Goal: Task Accomplishment & Management: Complete application form

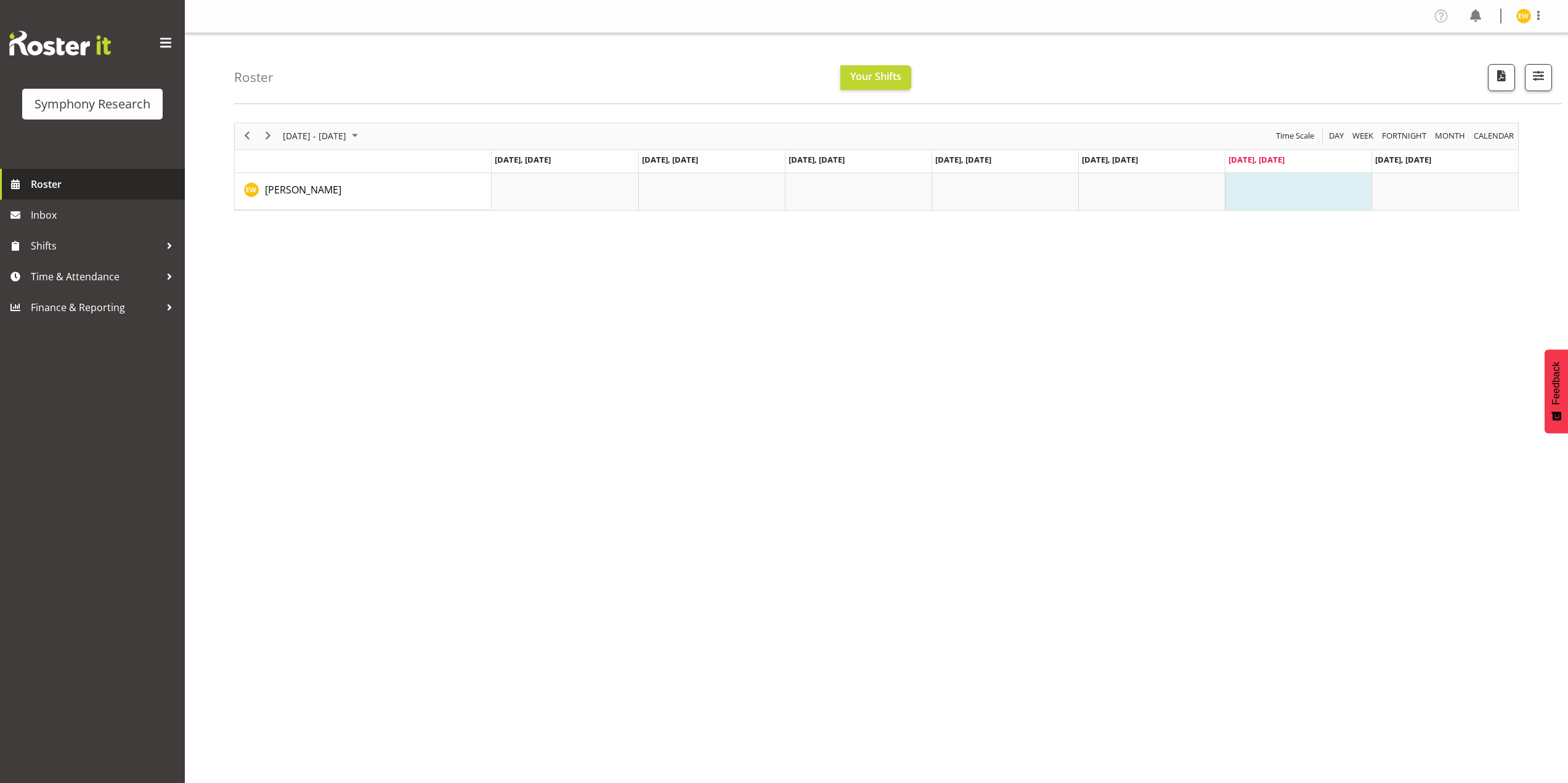
click at [45, 188] on span "Roster" at bounding box center [104, 184] width 148 height 19
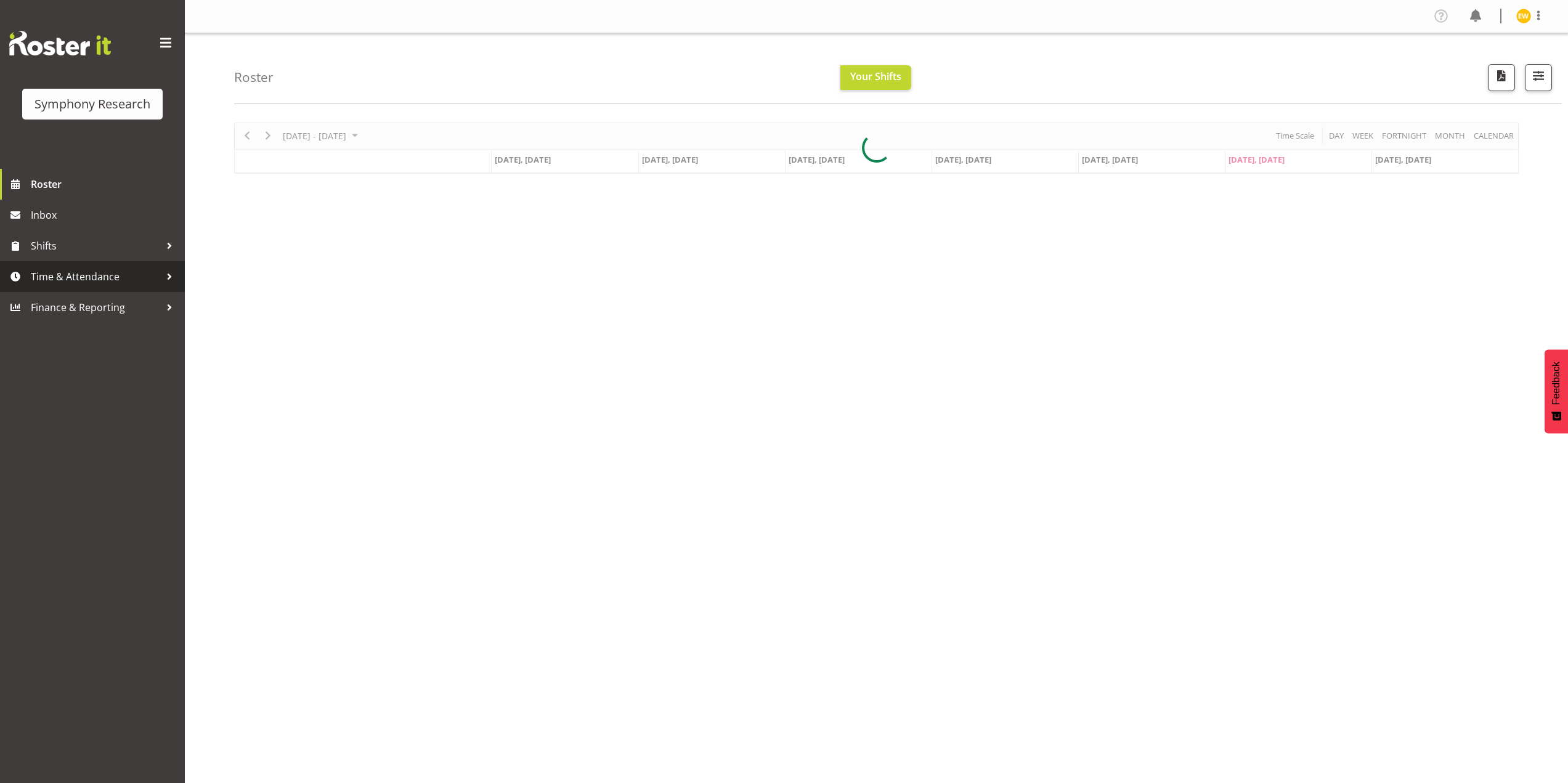
click at [62, 279] on span "Time & Attendance" at bounding box center [95, 276] width 129 height 19
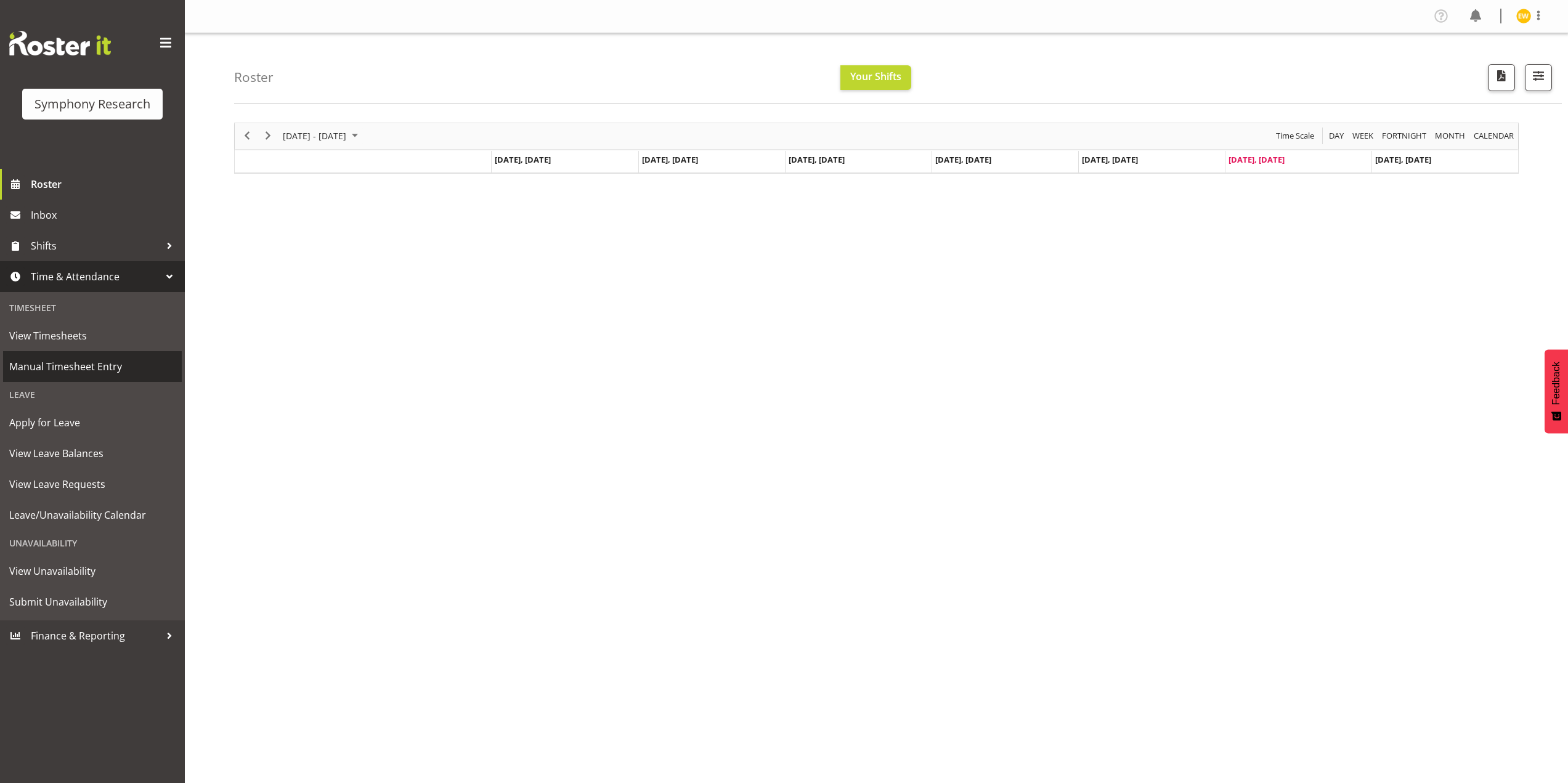
click at [65, 367] on span "Manual Timesheet Entry" at bounding box center [92, 367] width 167 height 19
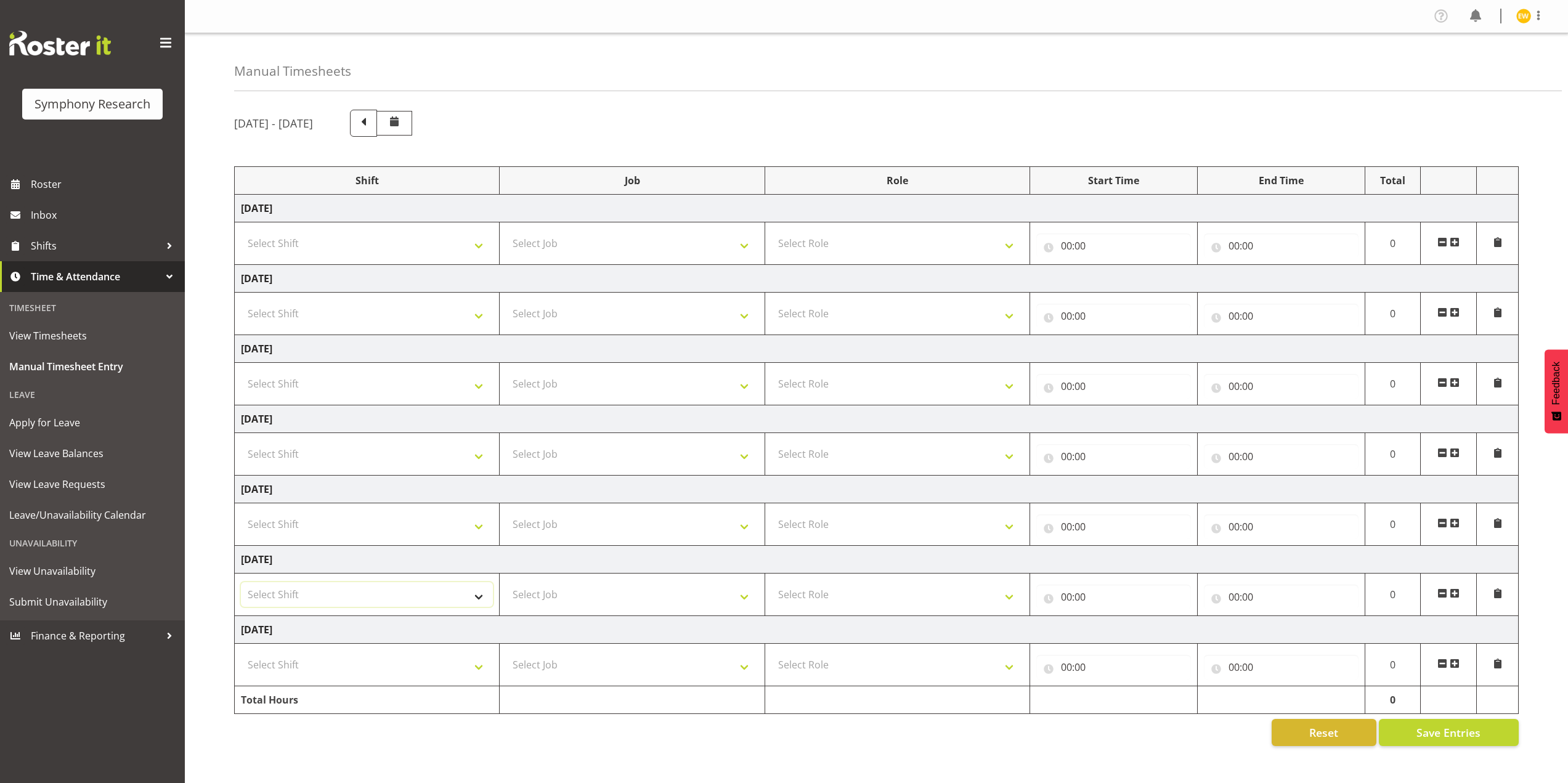
click at [458, 605] on select "Select Shift !!Weekend Residential (Roster IT Shift Label) *Business 9/10am ~ 4…" at bounding box center [366, 595] width 252 height 25
select select "67675"
click at [241, 582] on select "Select Shift !!Weekend Residential (Roster IT Shift Label) *Business 9/10am ~ 4…" at bounding box center [366, 595] width 252 height 25
click at [577, 587] on select "Select Job 550060 IF Admin 553492 World Poll Aus Wave 2 Main 2025 553493 World …" at bounding box center [632, 595] width 252 height 25
select select "7759"
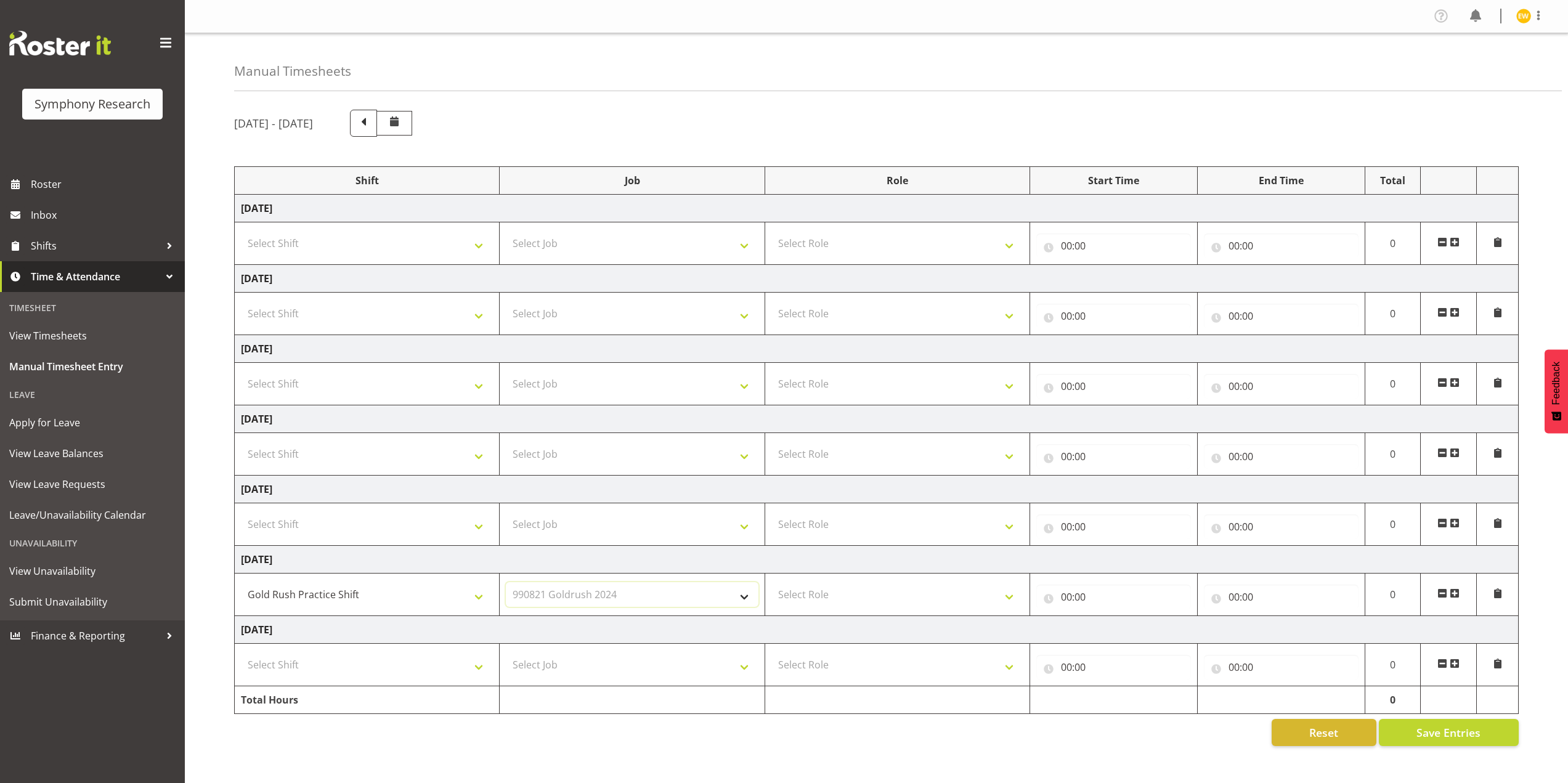
click at [506, 582] on select "Select Job 550060 IF Admin 553492 World Poll Aus Wave 2 Main 2025 553493 World …" at bounding box center [632, 595] width 252 height 25
click at [823, 596] on select "Select Role Briefing Interviewing" at bounding box center [897, 595] width 252 height 25
select select "47"
click at [771, 582] on select "Select Role Briefing Interviewing" at bounding box center [897, 595] width 252 height 25
click at [1099, 594] on input "00:00" at bounding box center [1113, 597] width 155 height 25
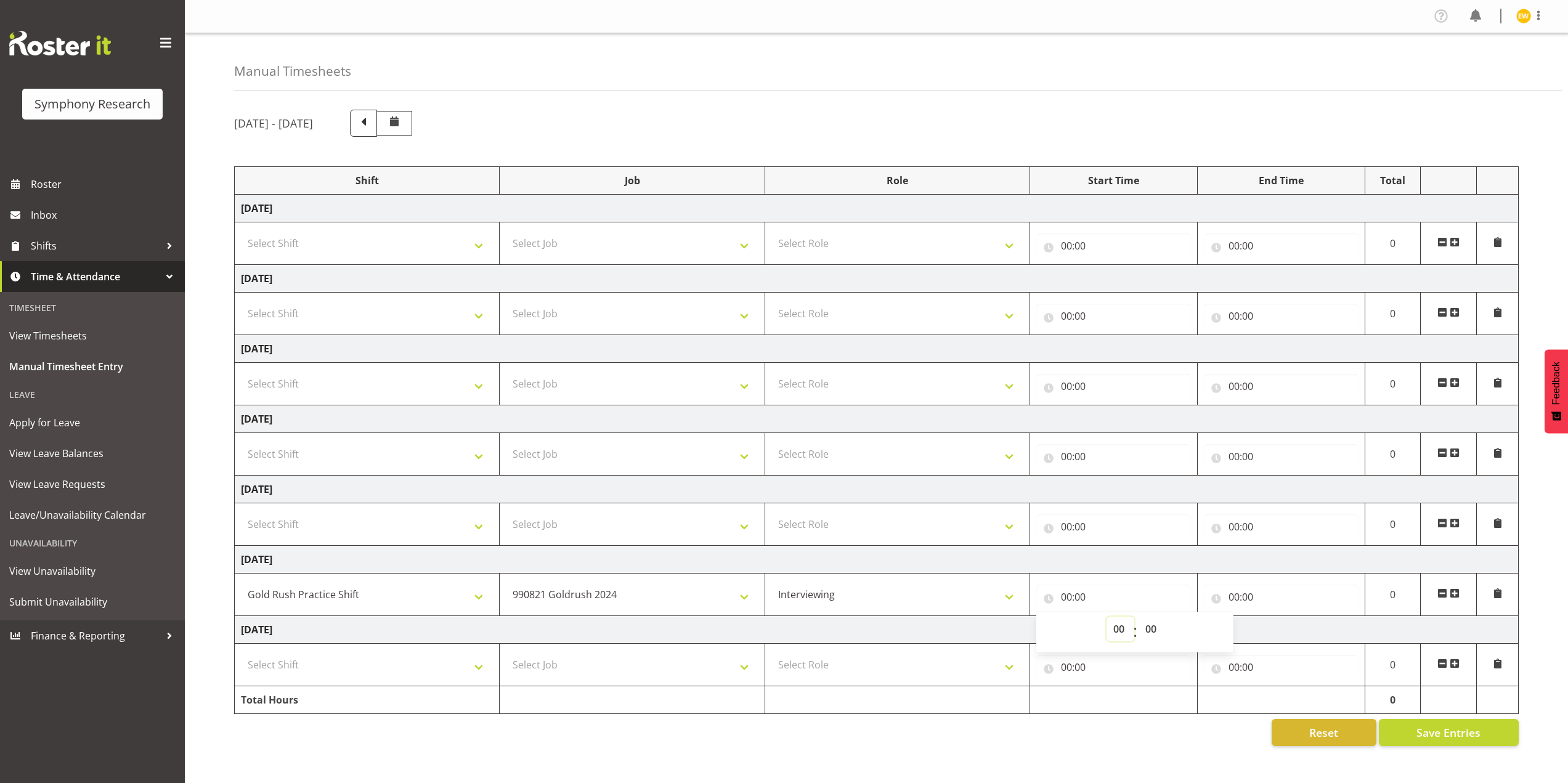
click at [1114, 628] on select "00 01 02 03 04 05 06 07 08 09 10 11 12 13 14 15 16 17 18 19 20 21 22 23" at bounding box center [1120, 630] width 28 height 25
select select "12"
type input "12:00"
click at [1233, 598] on input "00:00" at bounding box center [1281, 597] width 155 height 25
click at [1286, 633] on select "00 01 02 03 04 05 06 07 08 09 10 11 12 13 14 15 16 17 18 19 20 21 22 23" at bounding box center [1288, 630] width 28 height 25
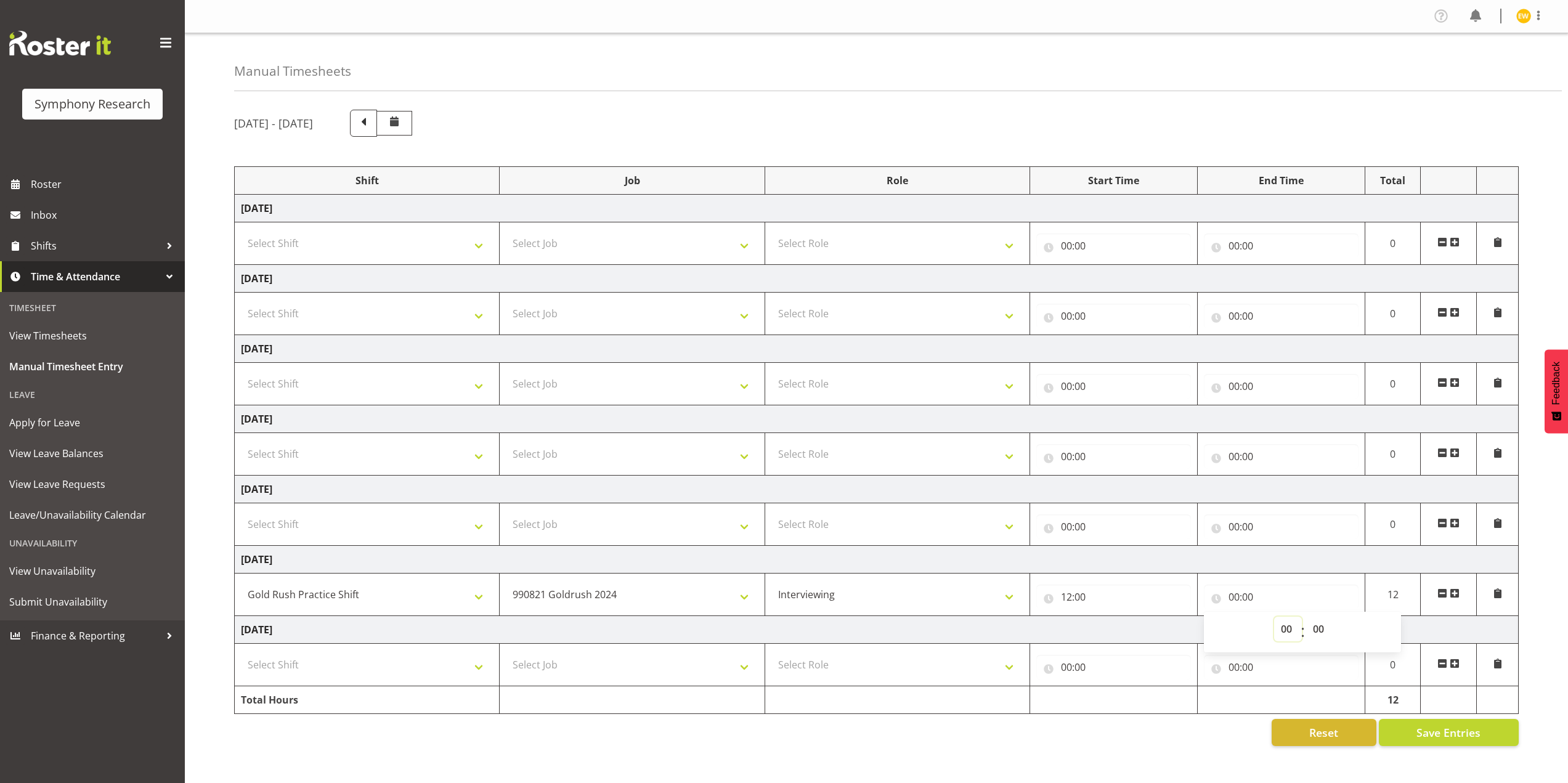
select select "16"
type input "16:00"
click at [1181, 743] on div "Reset Save Entries" at bounding box center [876, 732] width 1285 height 27
click at [1452, 731] on span "Save Entries" at bounding box center [1449, 732] width 64 height 16
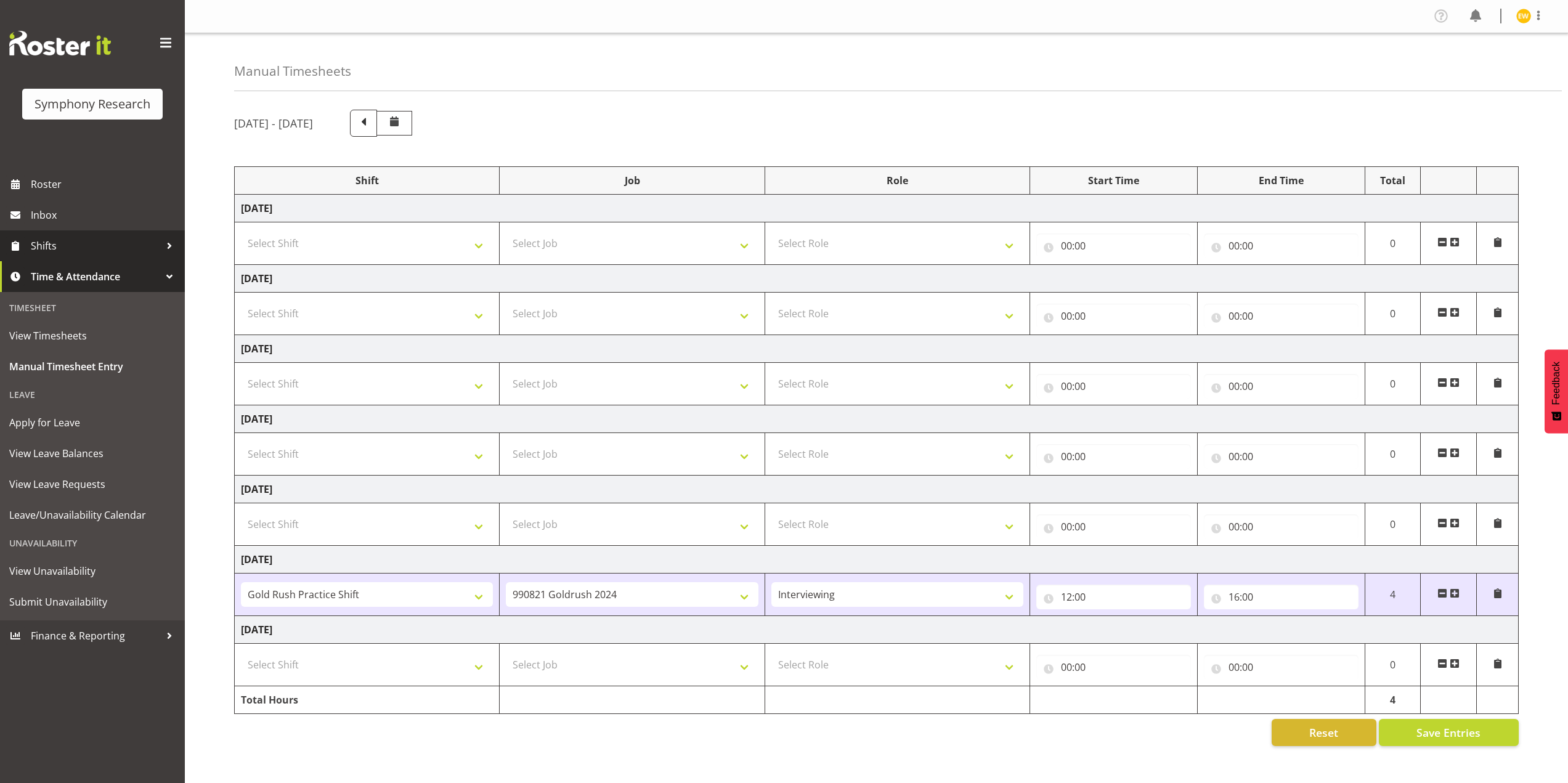
click at [83, 251] on span "Shifts" at bounding box center [95, 246] width 129 height 19
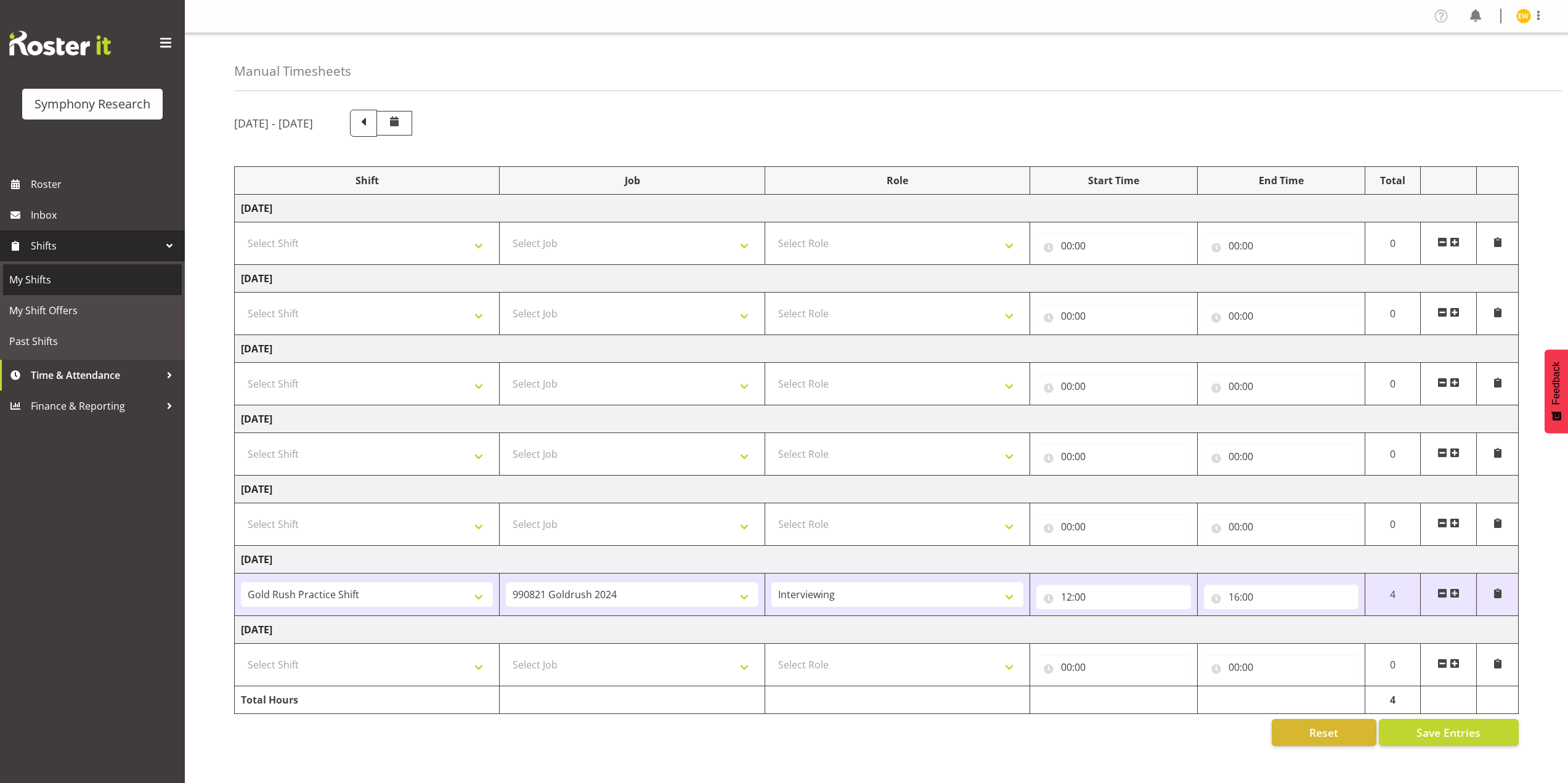
click at [31, 288] on span "My Shifts" at bounding box center [92, 280] width 167 height 19
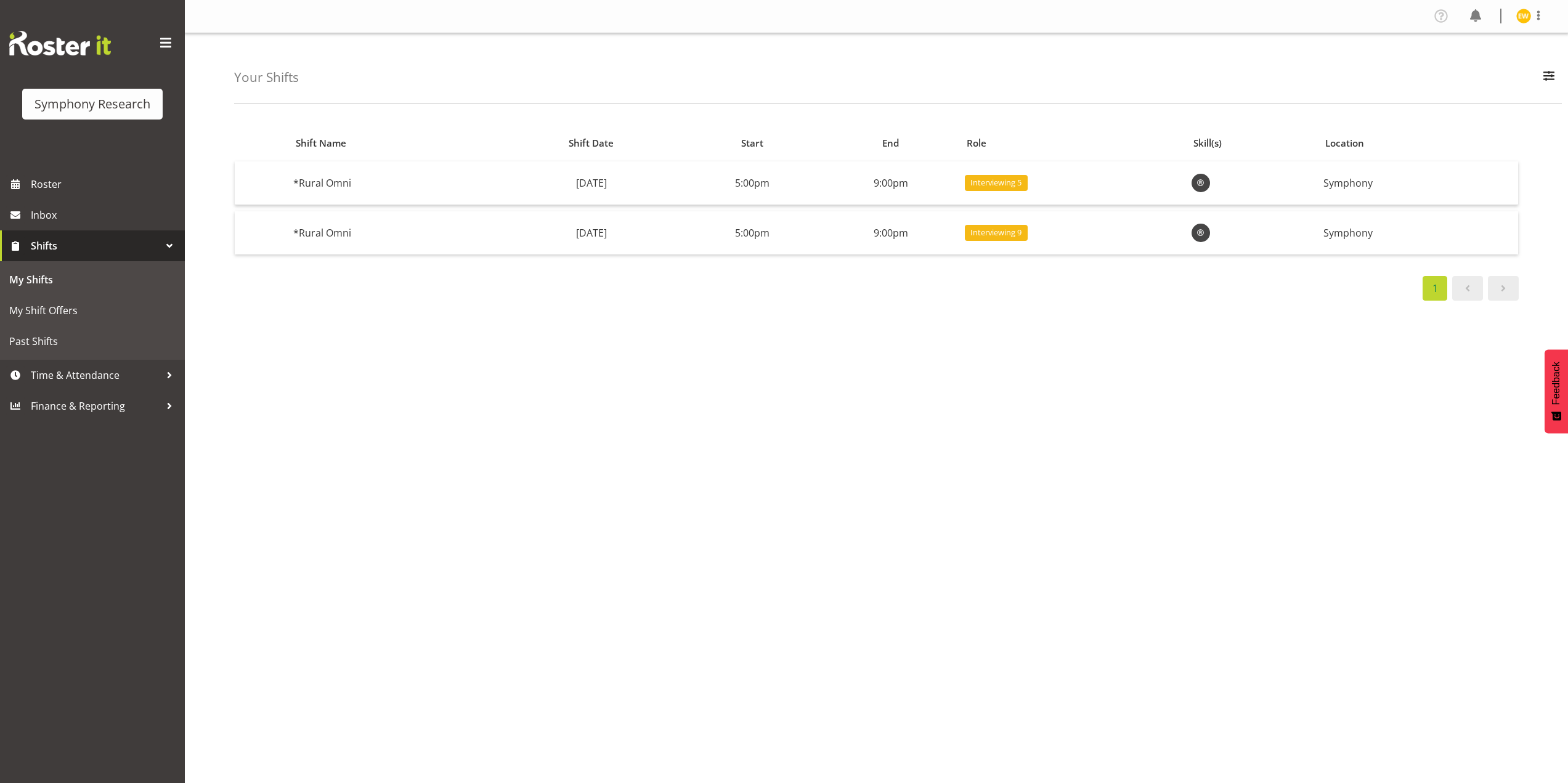
click at [165, 249] on div at bounding box center [169, 246] width 19 height 19
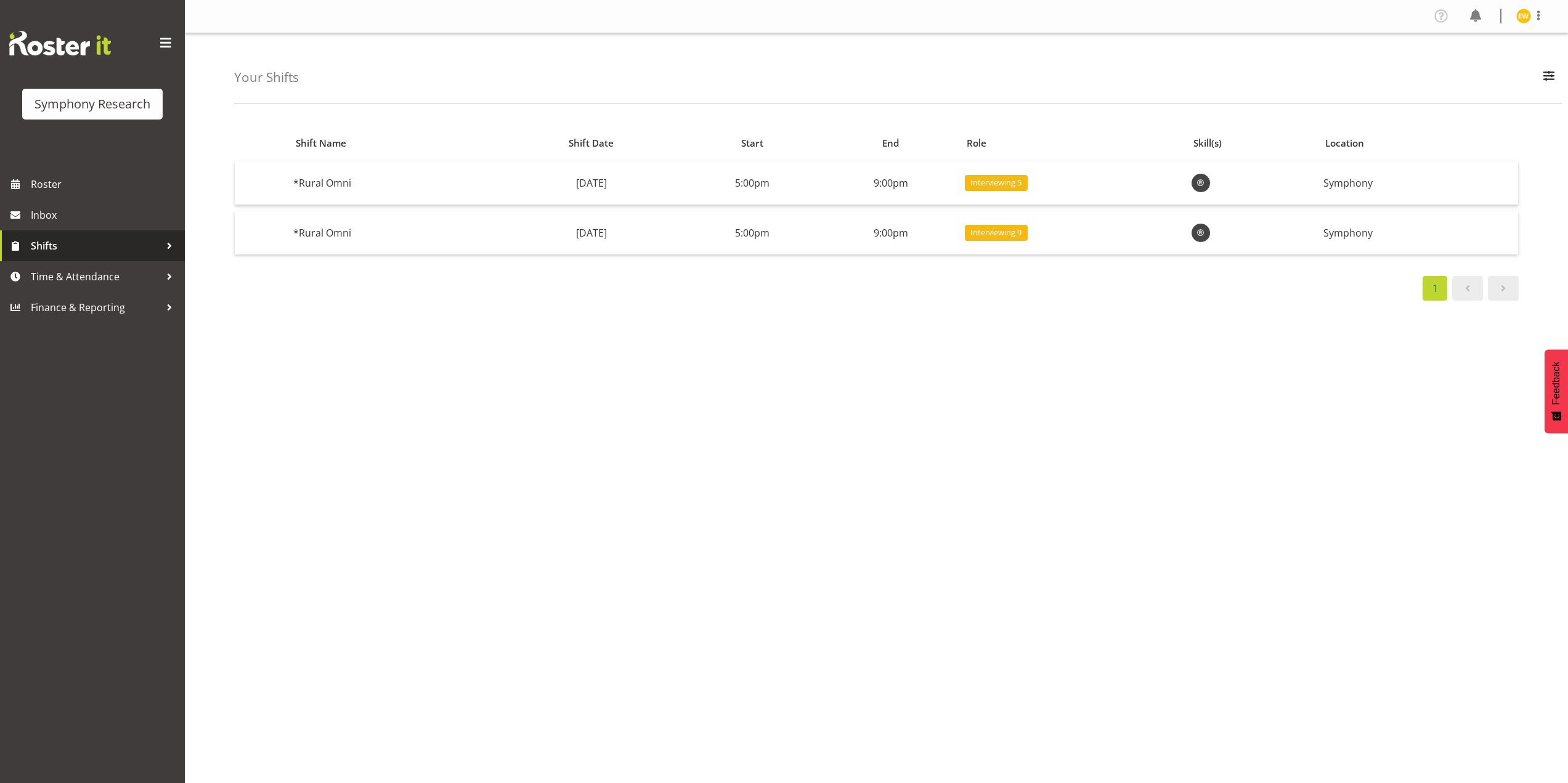
click at [169, 246] on div at bounding box center [169, 246] width 19 height 19
click at [152, 371] on span "Time & Attendance" at bounding box center [95, 375] width 129 height 19
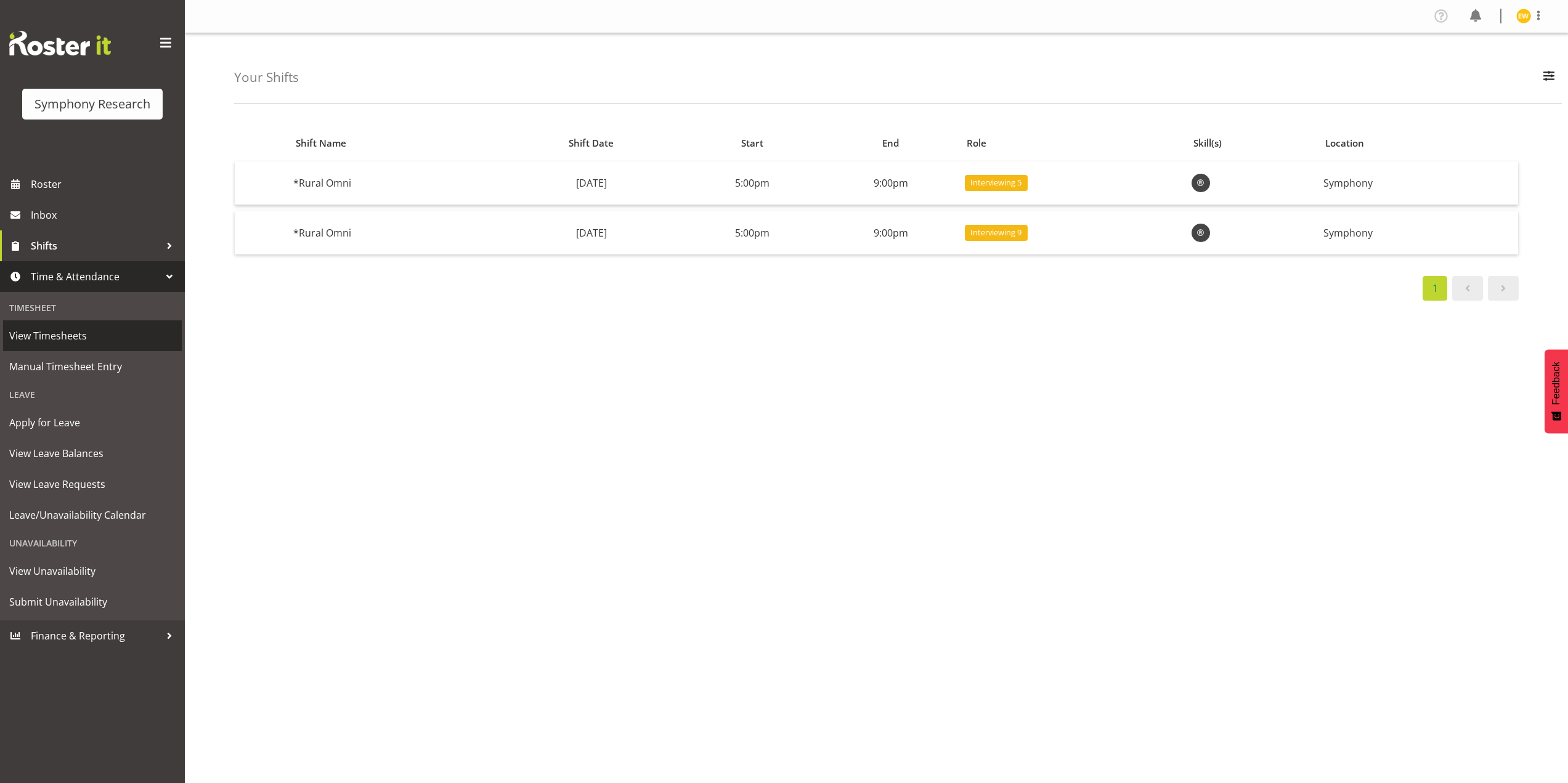
click at [58, 341] on span "View Timesheets" at bounding box center [92, 335] width 167 height 19
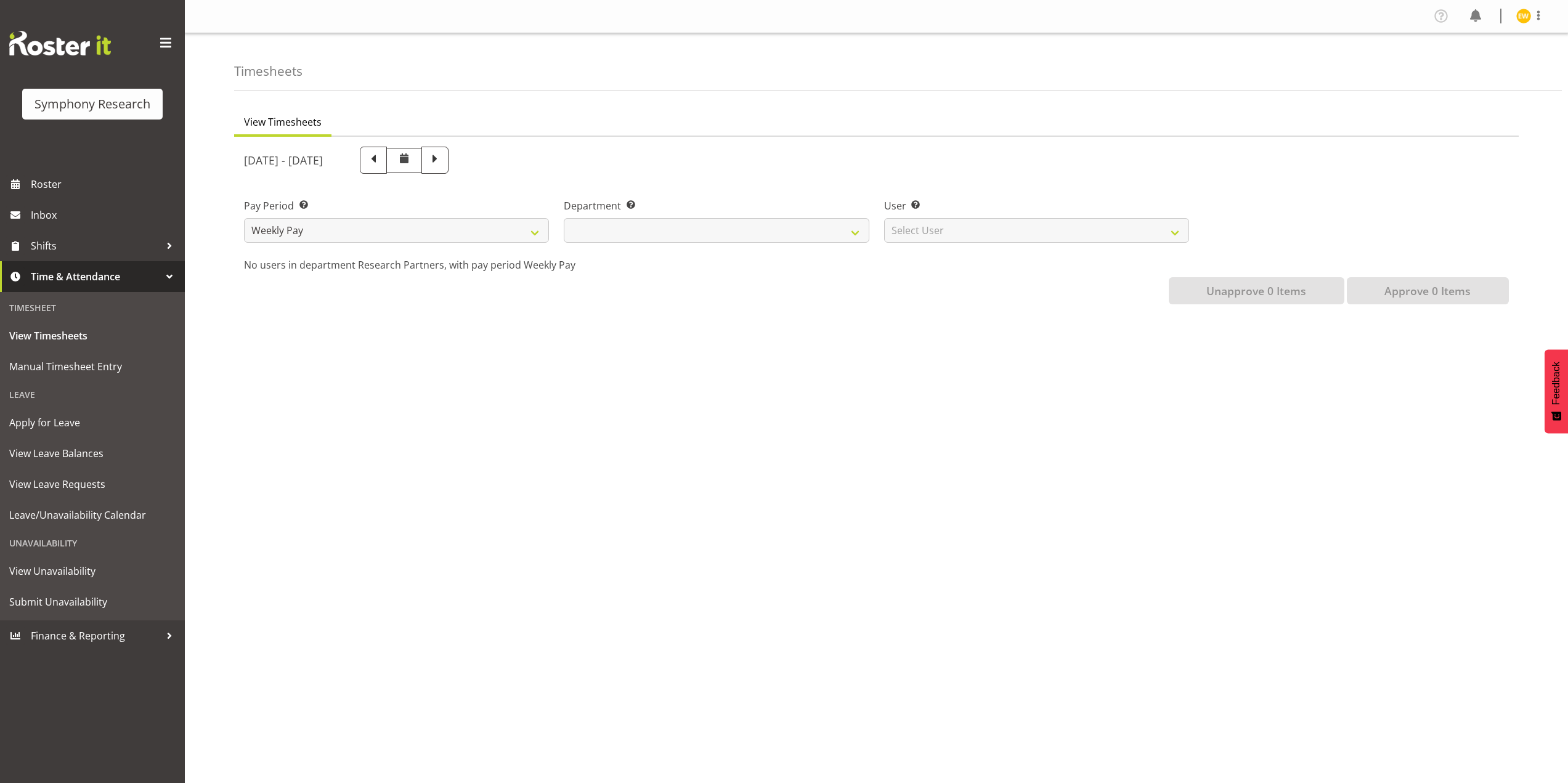
select select
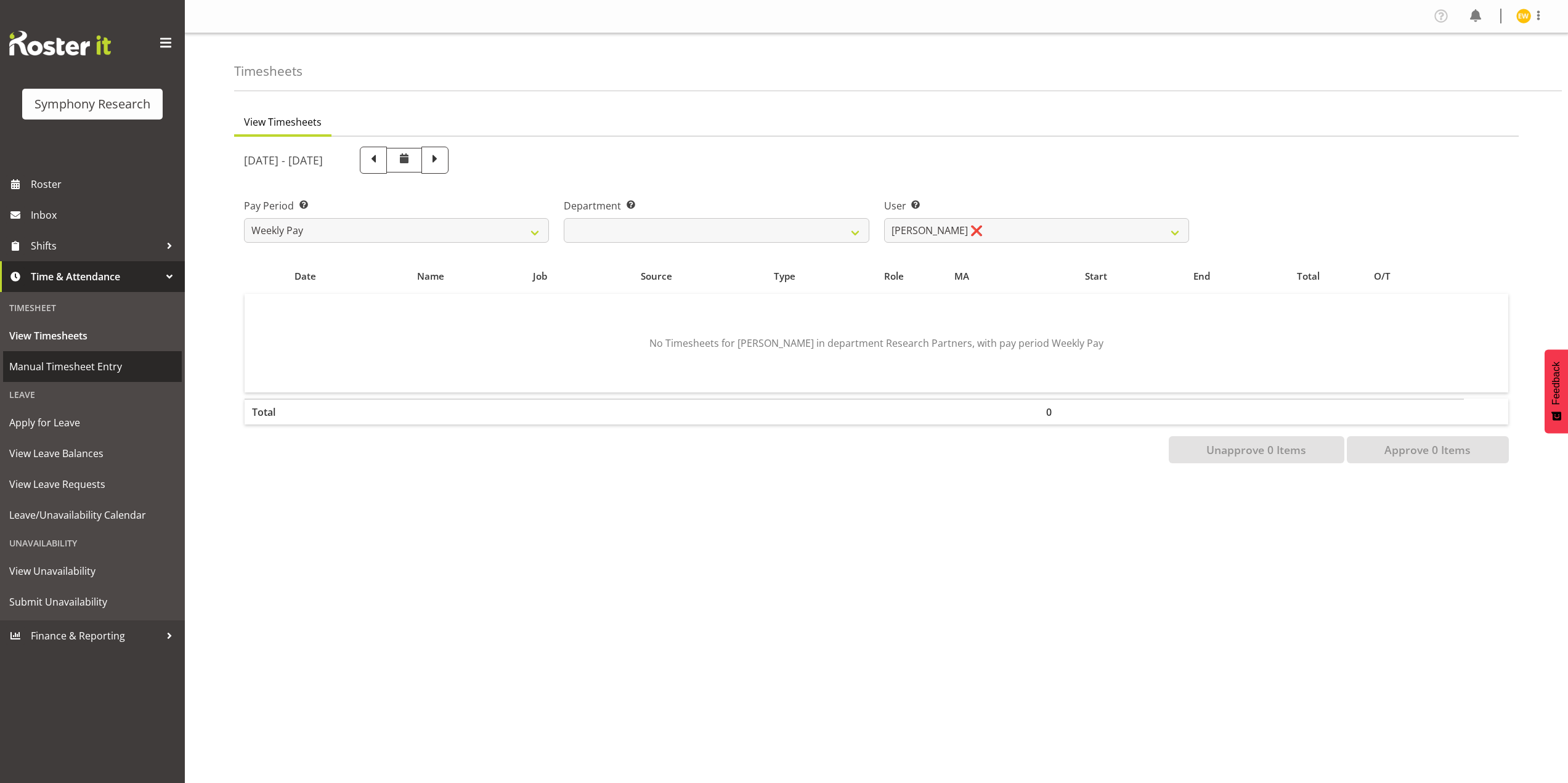
click at [38, 374] on span "Manual Timesheet Entry" at bounding box center [92, 367] width 167 height 19
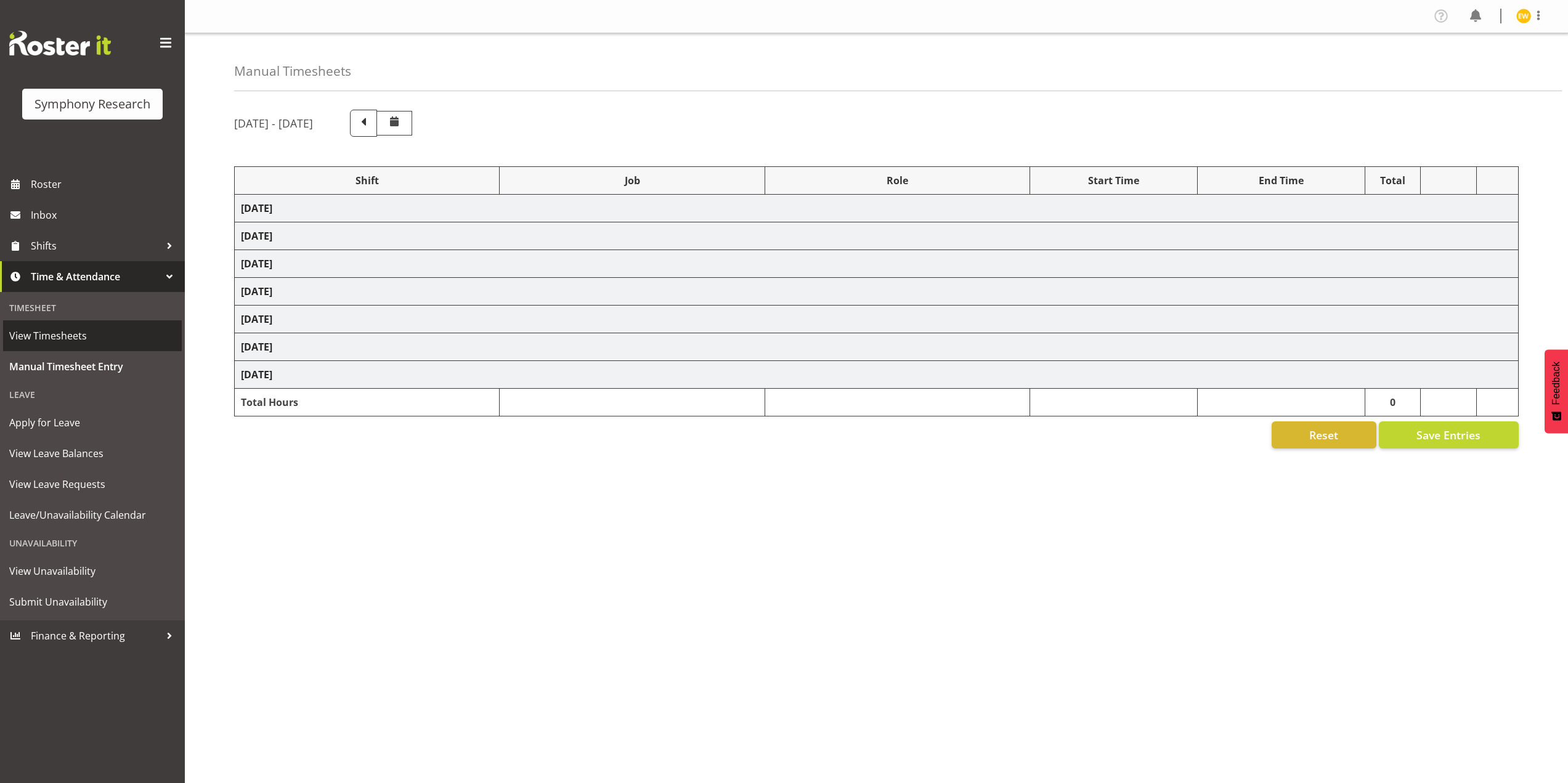
select select "67675"
select select "7759"
select select "47"
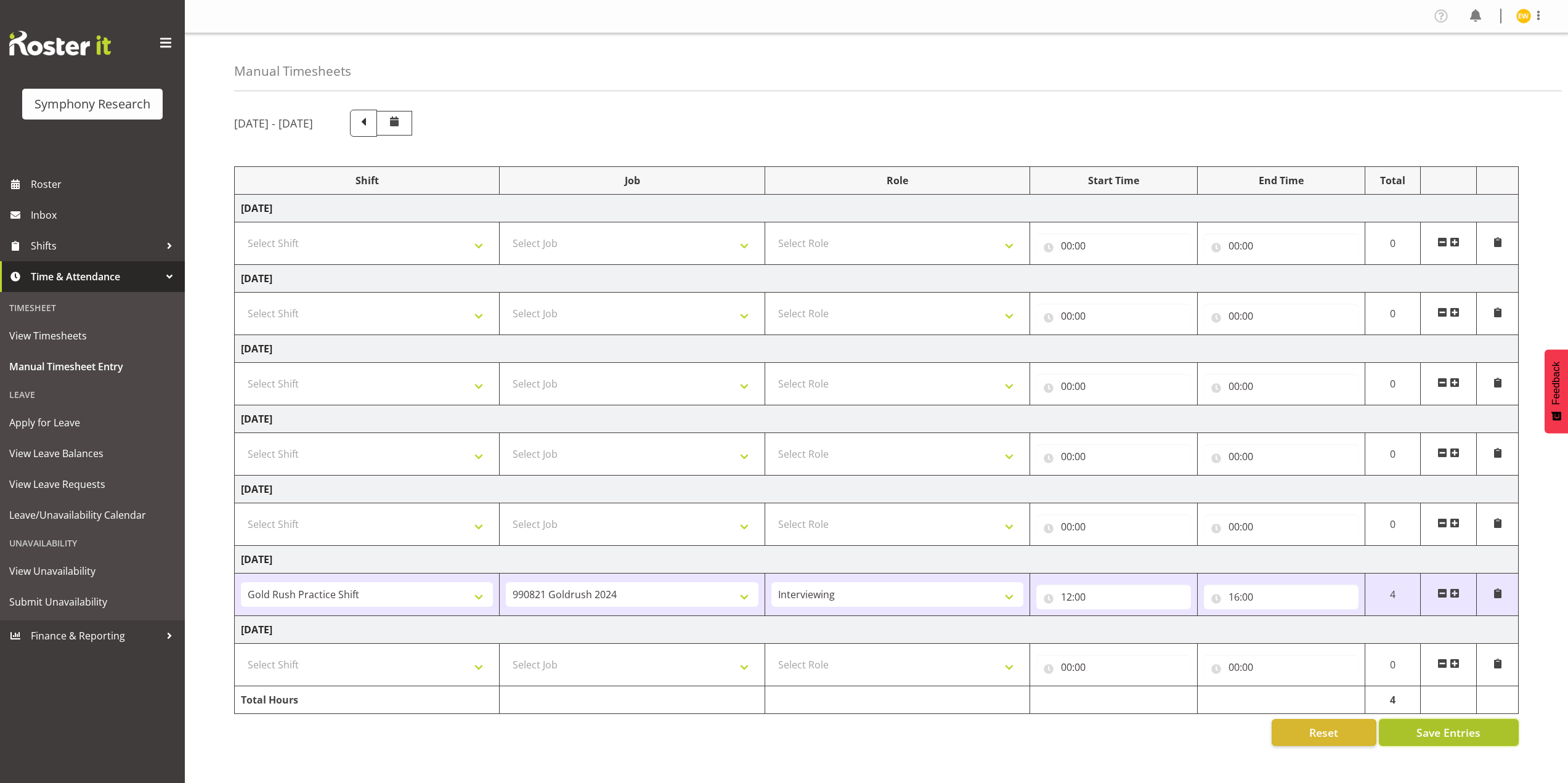
click at [1456, 739] on span "Save Entries" at bounding box center [1449, 732] width 64 height 16
click at [69, 342] on span "View Timesheets" at bounding box center [92, 335] width 167 height 19
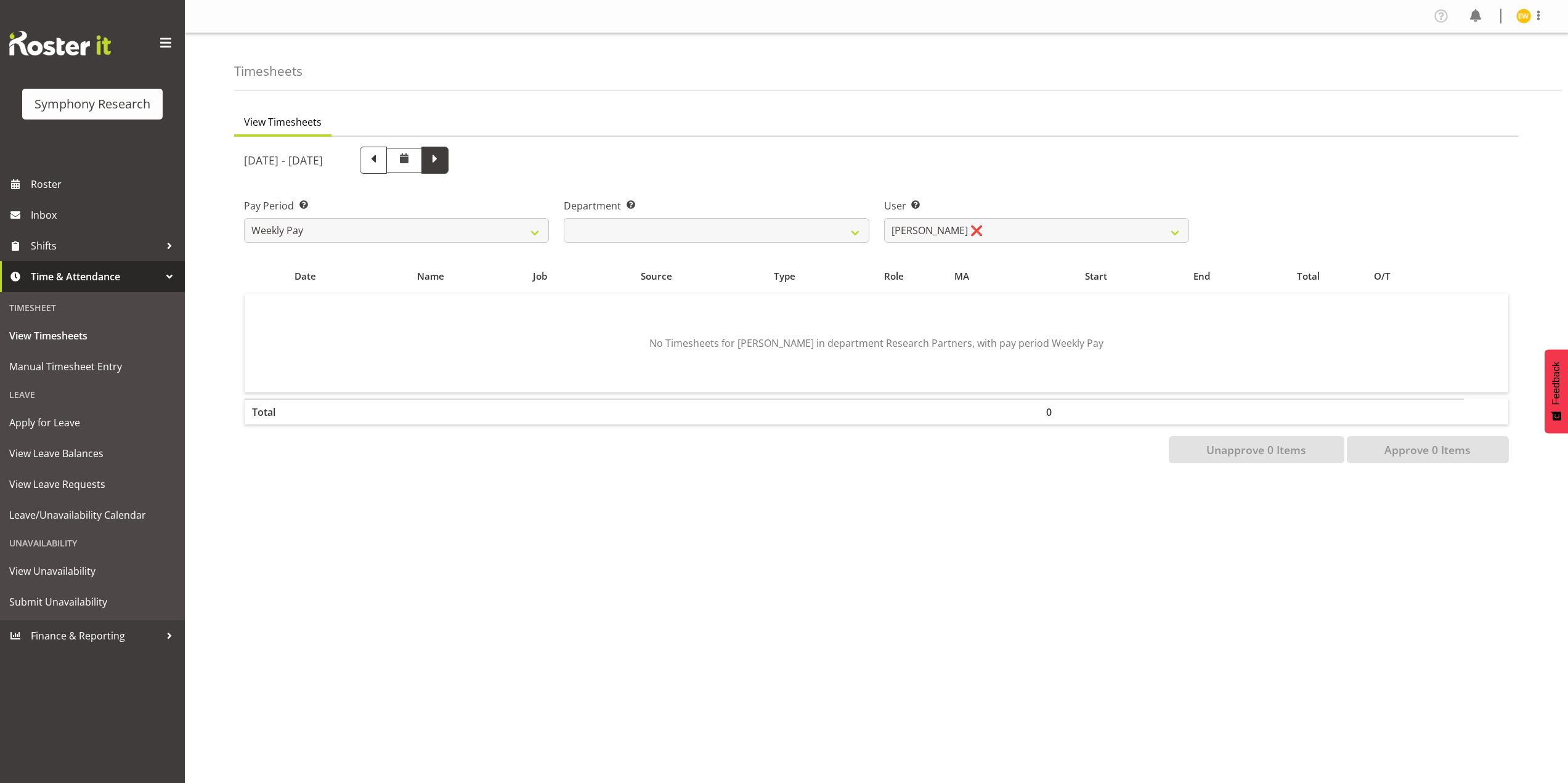
click at [443, 162] on span at bounding box center [435, 158] width 16 height 16
select select
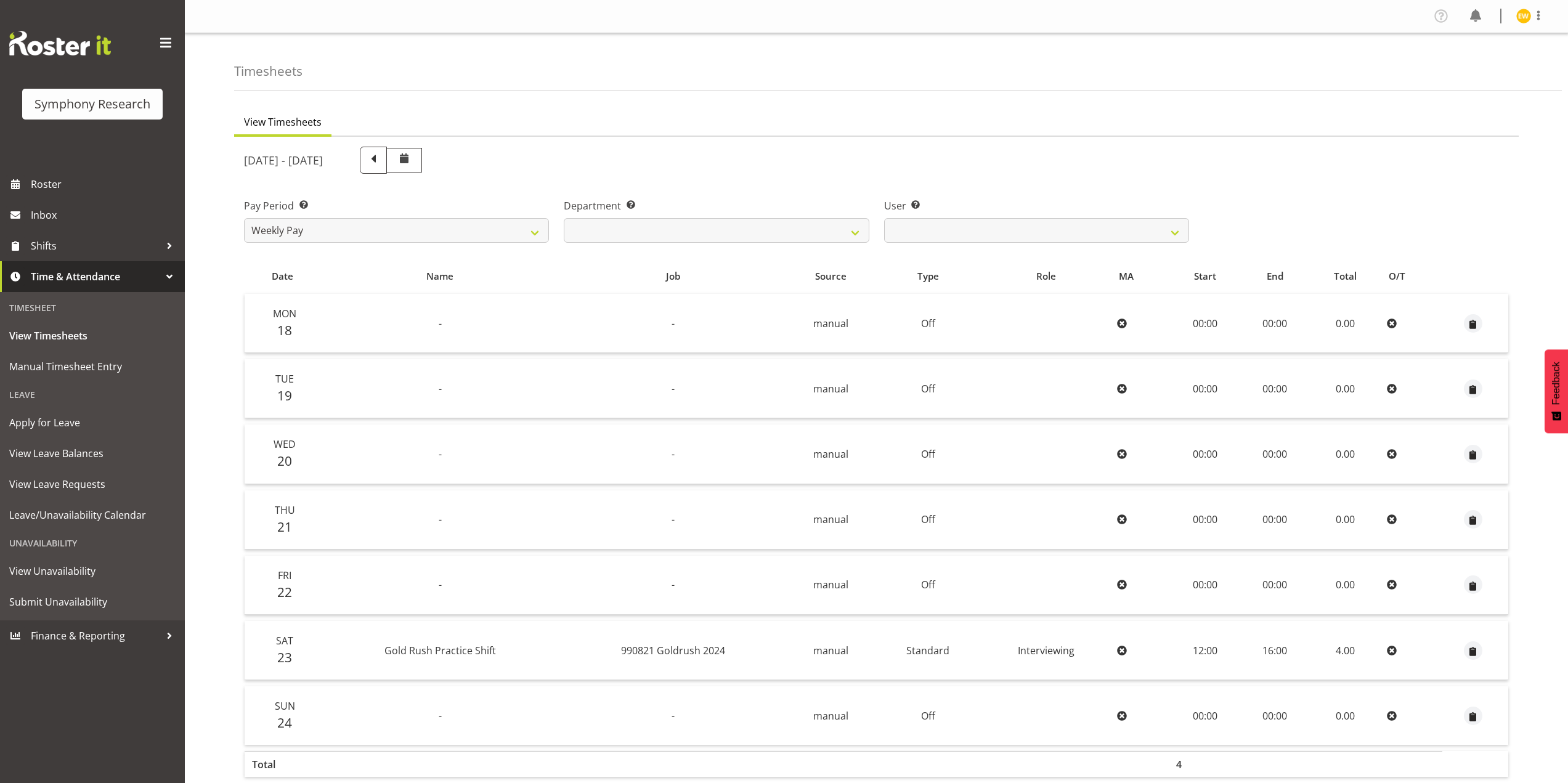
scroll to position [61, 0]
